Goal: Entertainment & Leisure: Consume media (video, audio)

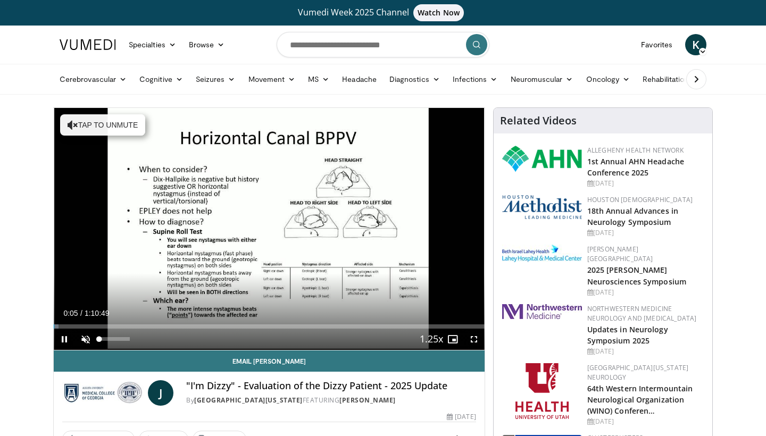
click at [84, 338] on span "Video Player" at bounding box center [85, 339] width 21 height 21
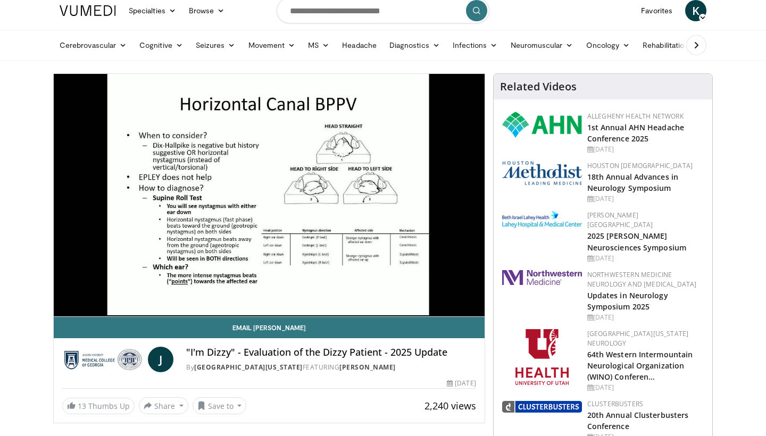
scroll to position [29, 0]
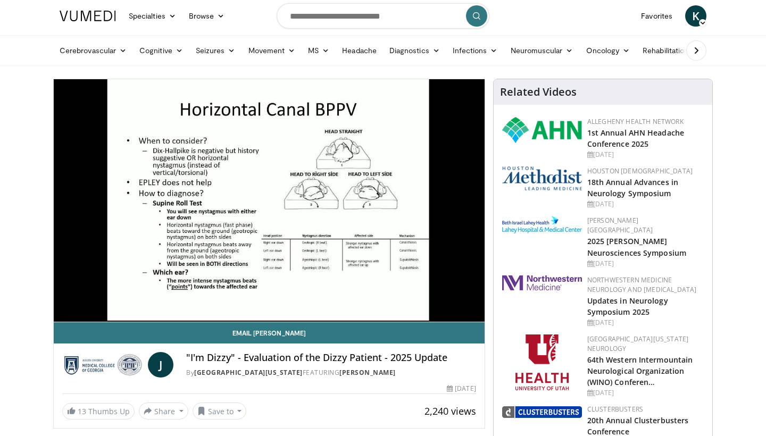
click at [701, 51] on icon at bounding box center [696, 50] width 11 height 11
click at [71, 51] on icon at bounding box center [69, 50] width 11 height 11
click at [432, 53] on icon at bounding box center [435, 50] width 7 height 7
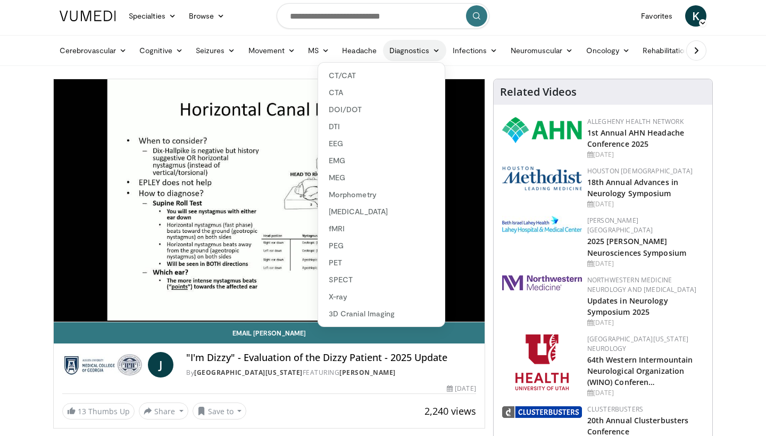
click at [436, 52] on icon at bounding box center [435, 50] width 7 height 7
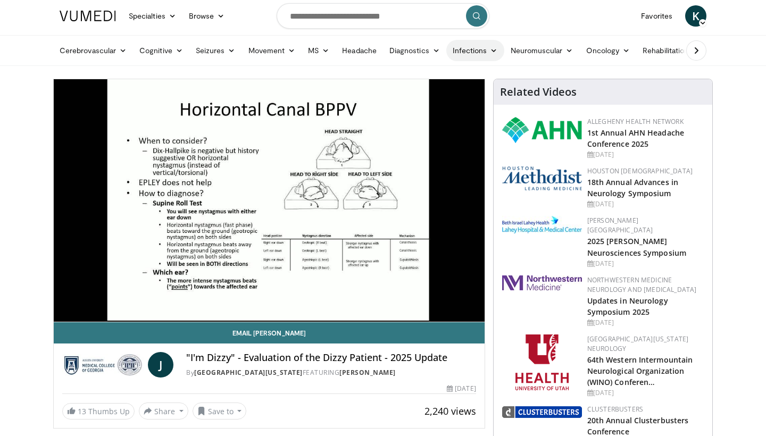
click at [491, 51] on icon at bounding box center [493, 50] width 7 height 7
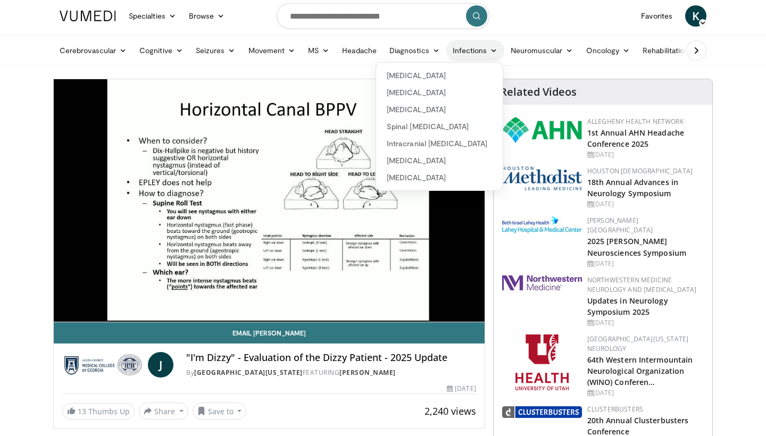
click at [491, 51] on icon at bounding box center [493, 50] width 7 height 7
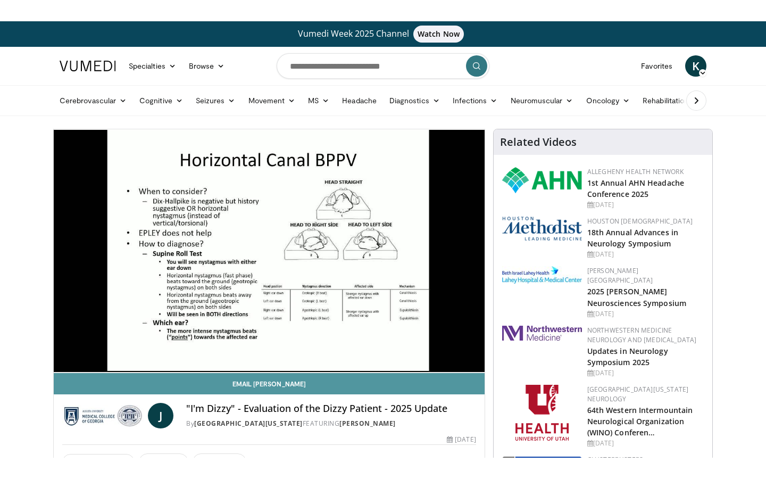
scroll to position [0, 0]
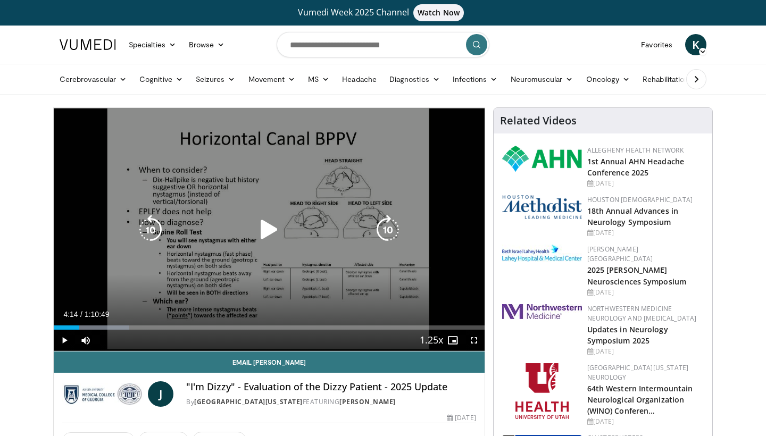
click at [272, 231] on icon "Video Player" at bounding box center [269, 230] width 30 height 30
click at [274, 238] on icon "Video Player" at bounding box center [269, 230] width 30 height 30
click at [264, 225] on icon "Video Player" at bounding box center [269, 230] width 30 height 30
click at [401, 269] on div "10 seconds Tap to unmute" at bounding box center [269, 229] width 431 height 243
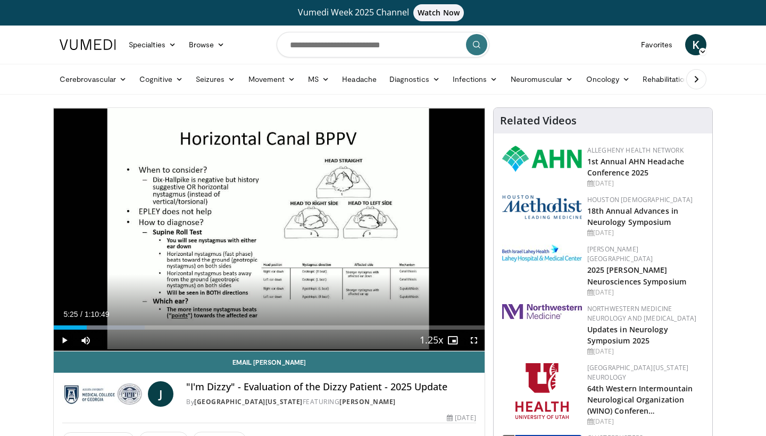
click at [379, 191] on div "10 seconds Tap to unmute" at bounding box center [269, 229] width 431 height 243
click at [476, 336] on span "Video Player" at bounding box center [473, 340] width 21 height 21
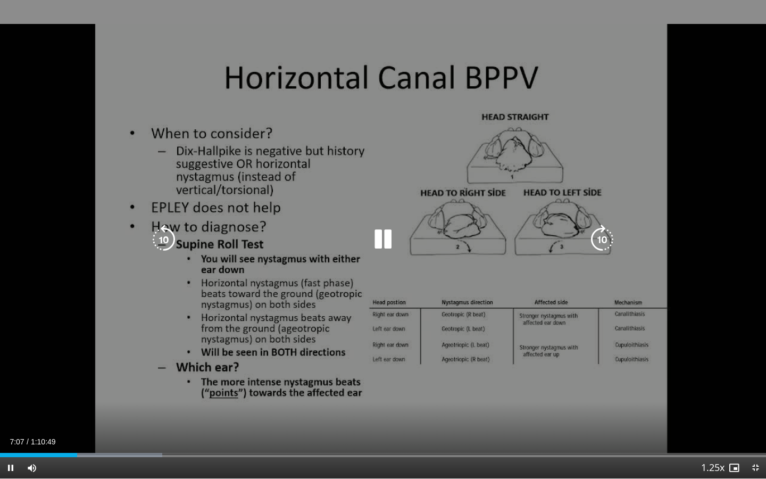
click at [681, 119] on div "10 seconds Tap to unmute" at bounding box center [383, 239] width 766 height 478
click at [379, 240] on icon "Video Player" at bounding box center [383, 239] width 30 height 30
click at [495, 117] on div "10 seconds Tap to unmute" at bounding box center [383, 239] width 766 height 478
click at [378, 241] on icon "Video Player" at bounding box center [383, 239] width 30 height 30
click at [383, 237] on icon "Video Player" at bounding box center [383, 239] width 30 height 30
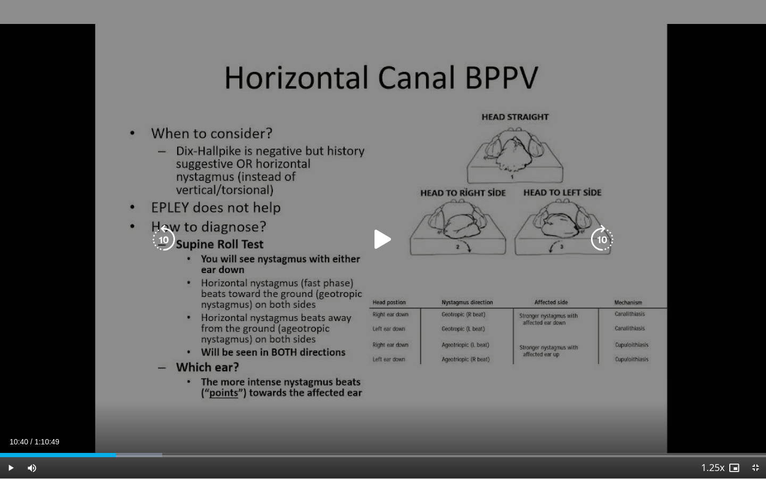
click at [390, 230] on icon "Video Player" at bounding box center [383, 239] width 30 height 30
click at [382, 245] on icon "Video Player" at bounding box center [383, 239] width 30 height 30
click at [372, 232] on icon "Video Player" at bounding box center [383, 239] width 30 height 30
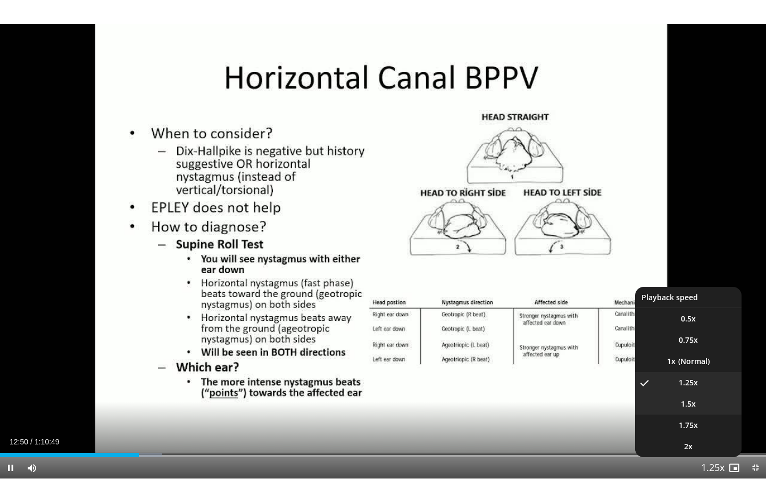
click at [705, 406] on li "1.5x" at bounding box center [688, 403] width 106 height 21
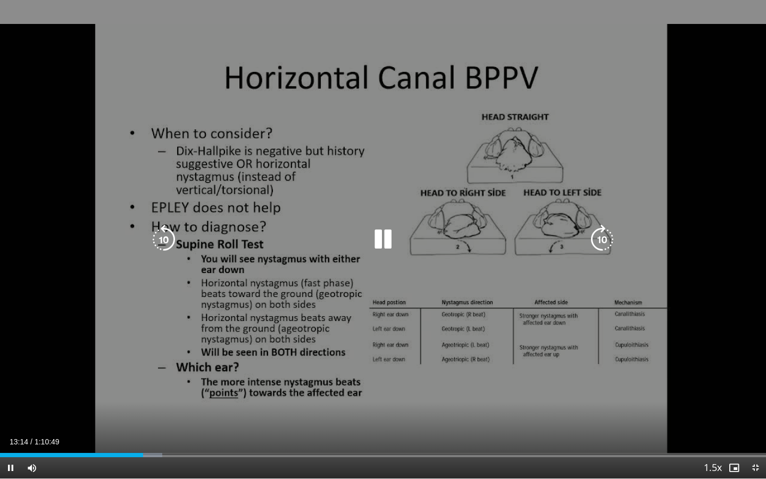
click at [386, 240] on icon "Video Player" at bounding box center [383, 239] width 30 height 30
click at [740, 182] on div "10 seconds Tap to unmute" at bounding box center [383, 239] width 766 height 478
click at [384, 240] on icon "Video Player" at bounding box center [383, 239] width 30 height 30
click at [366, 366] on div "10 seconds Tap to unmute" at bounding box center [383, 239] width 766 height 478
click at [404, 323] on div "10 seconds Tap to unmute" at bounding box center [383, 239] width 766 height 478
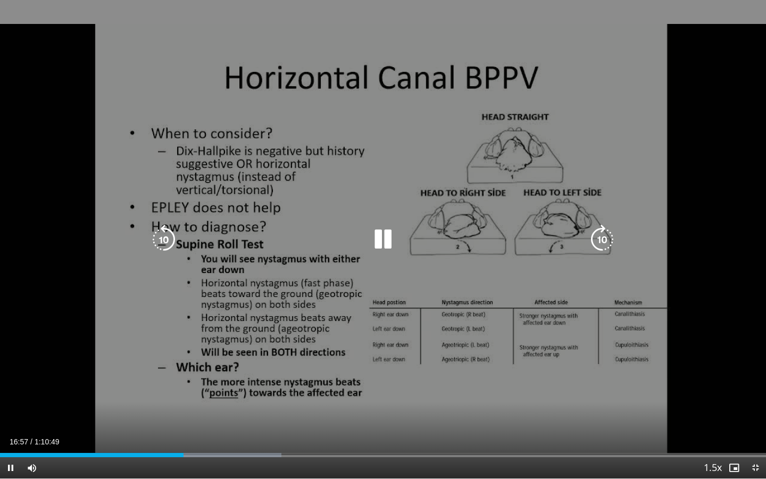
click at [413, 426] on div "10 seconds Tap to unmute" at bounding box center [383, 239] width 766 height 478
click at [386, 235] on icon "Video Player" at bounding box center [383, 239] width 30 height 30
click at [389, 242] on icon "Video Player" at bounding box center [383, 239] width 30 height 30
click at [389, 245] on icon "Video Player" at bounding box center [383, 239] width 30 height 30
